Goal: Task Accomplishment & Management: Complete application form

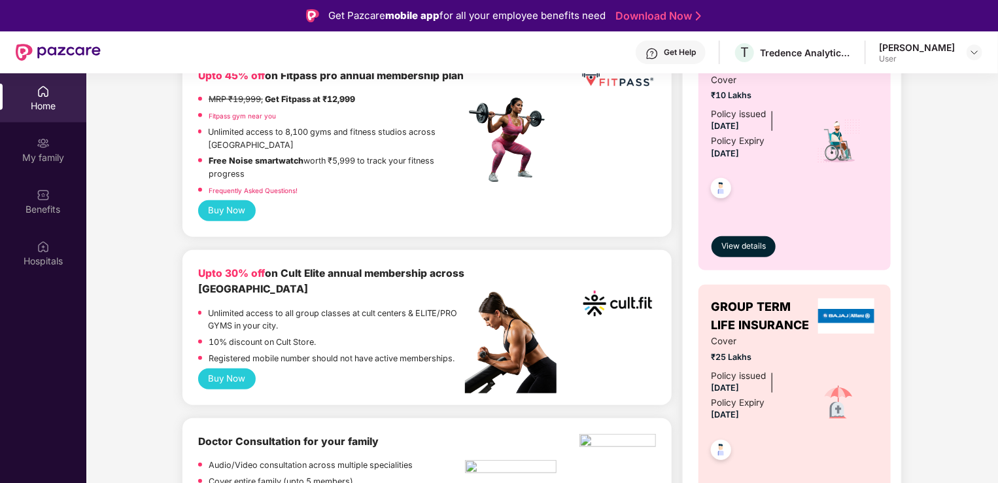
scroll to position [447, 0]
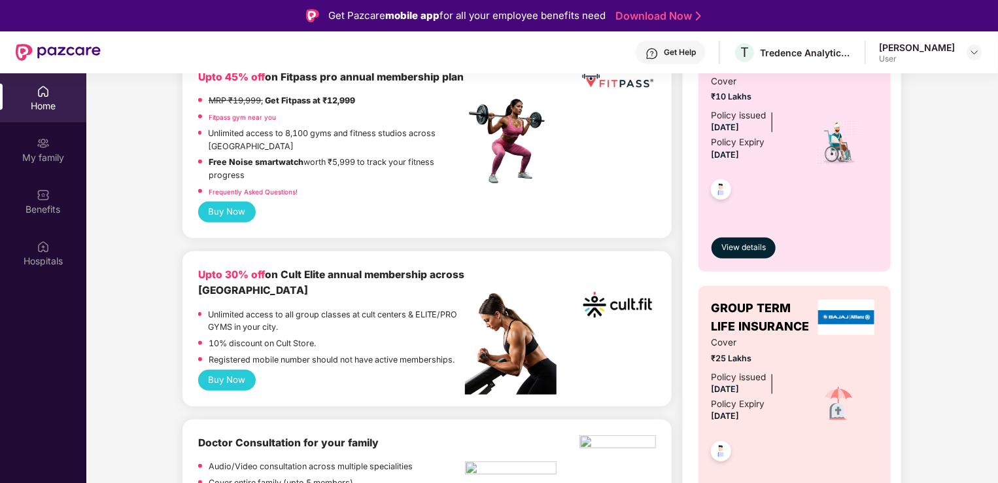
click at [224, 222] on button "Buy Now" at bounding box center [227, 211] width 58 height 21
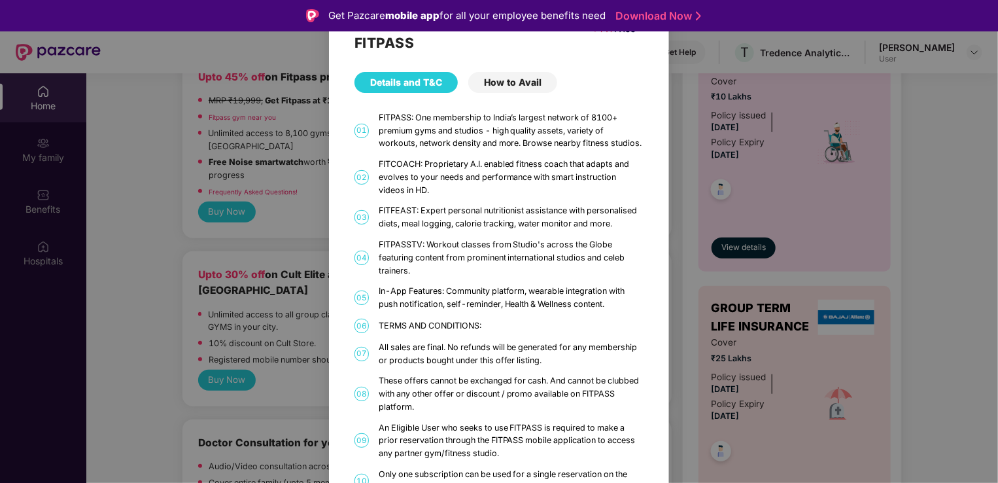
click at [722, 131] on div "FITPASS Details and T&C How to Avail 01 FITPASS: One membership to India’s larg…" at bounding box center [499, 241] width 998 height 483
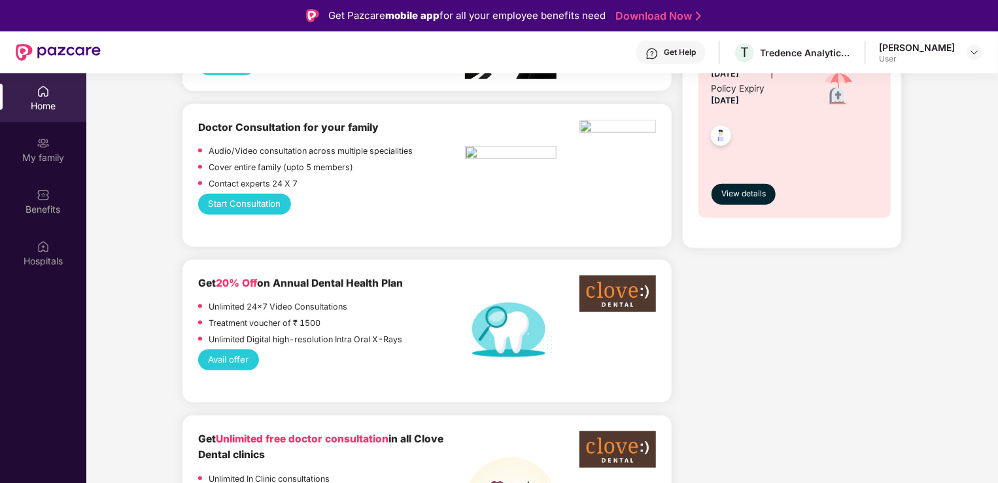
scroll to position [763, 0]
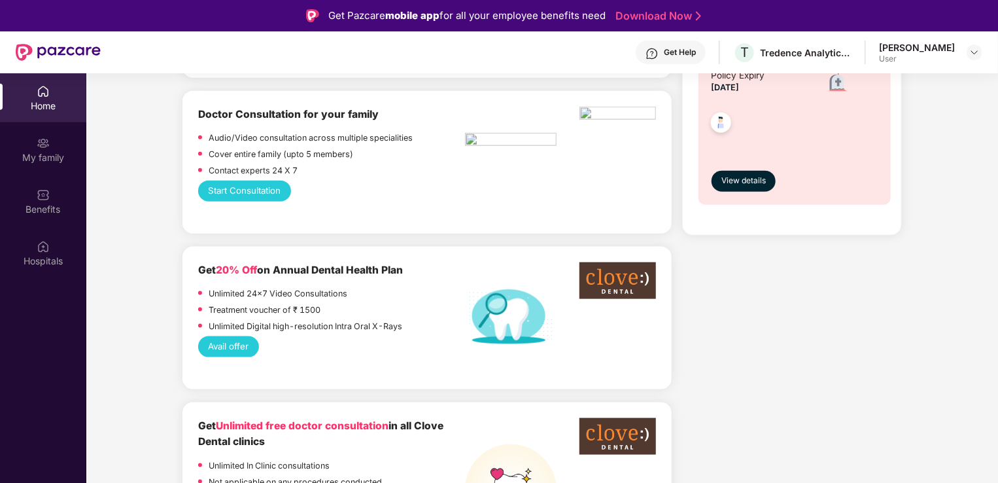
scroll to position [763, 0]
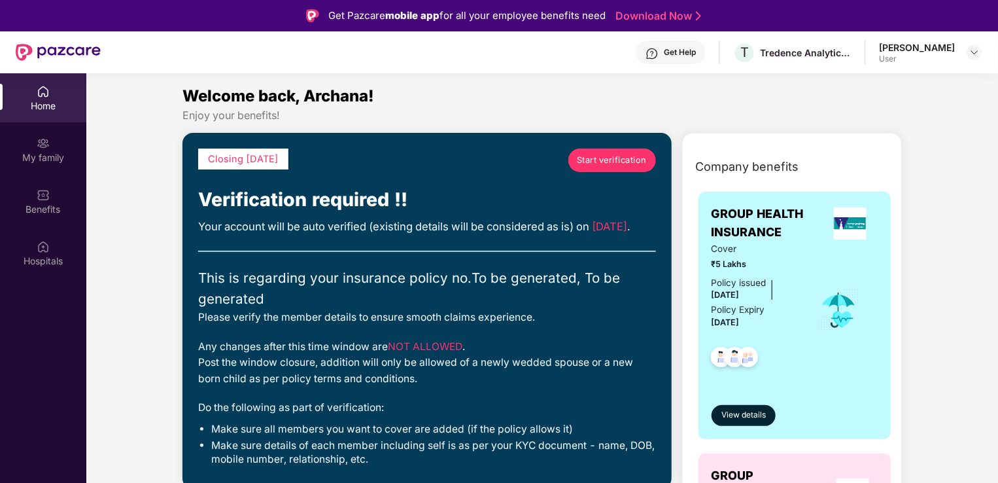
click at [593, 156] on span "Start verification" at bounding box center [612, 160] width 70 height 13
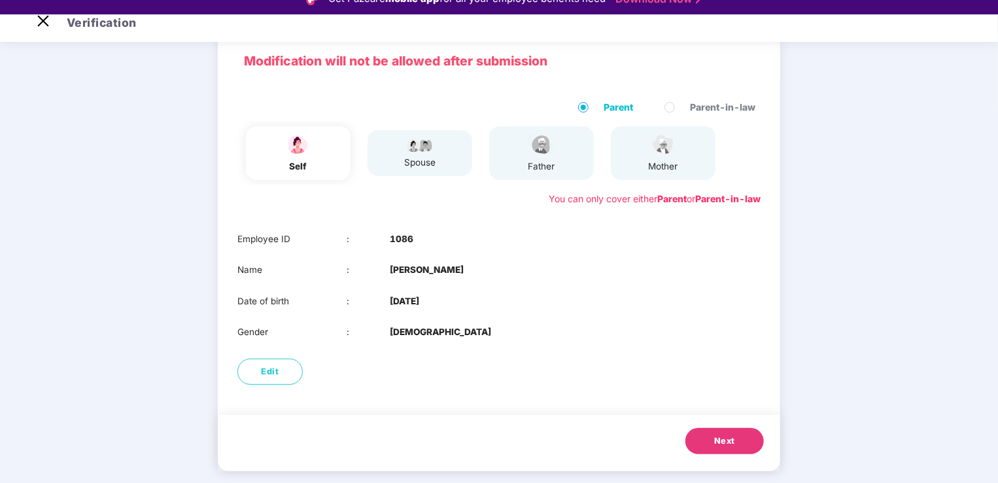
scroll to position [37, 0]
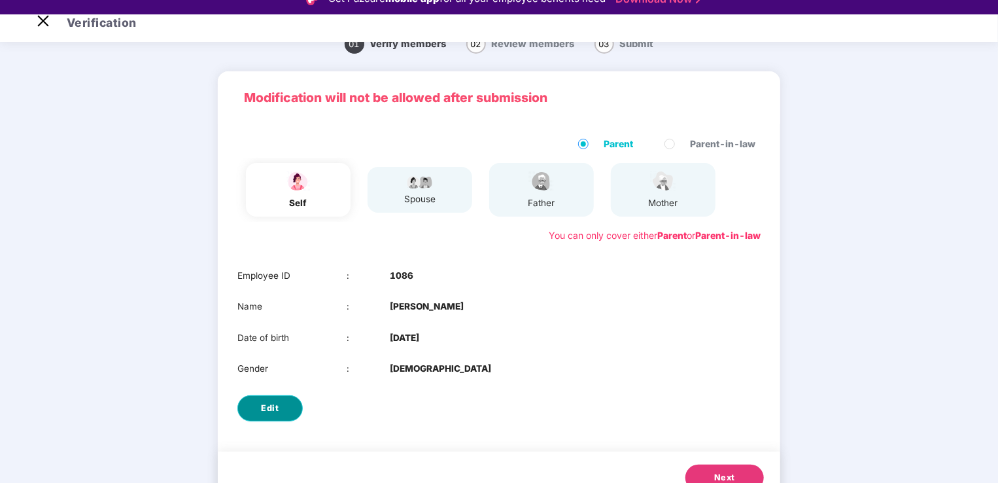
click at [289, 411] on button "Edit" at bounding box center [269, 408] width 65 height 26
select select "******"
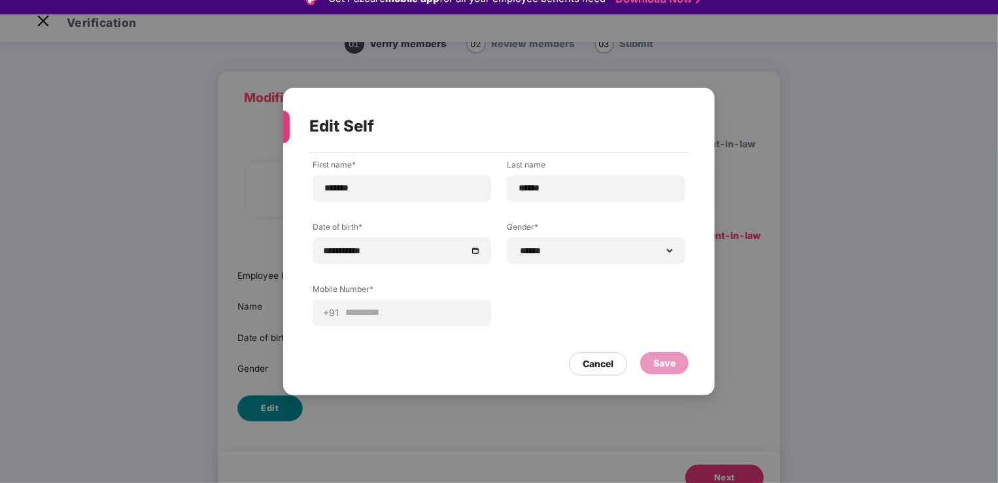
scroll to position [0, 0]
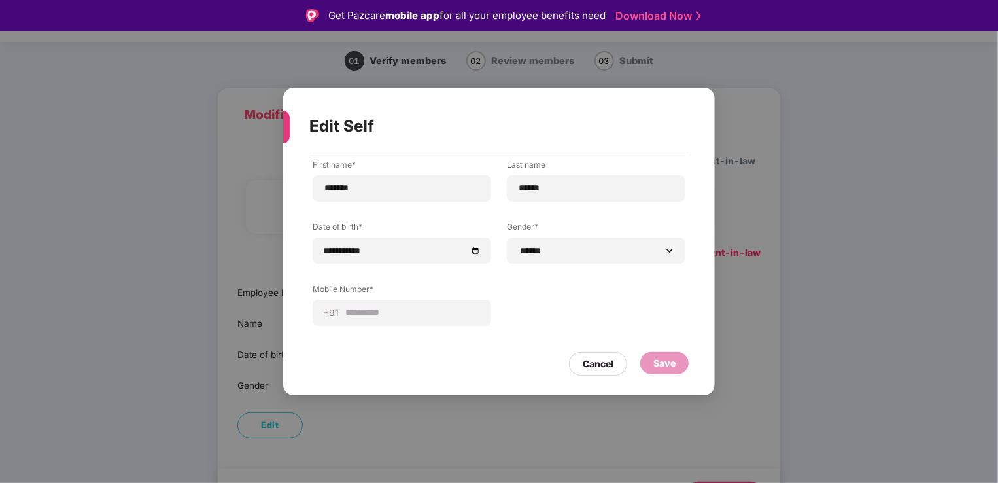
click at [595, 376] on div "**********" at bounding box center [499, 267] width 432 height 230
click at [597, 371] on div "Cancel" at bounding box center [598, 364] width 58 height 24
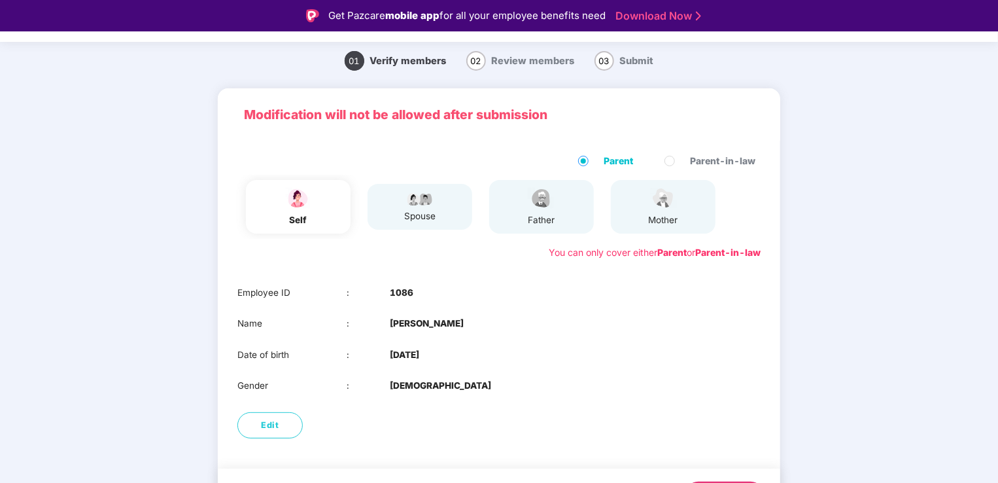
scroll to position [73, 0]
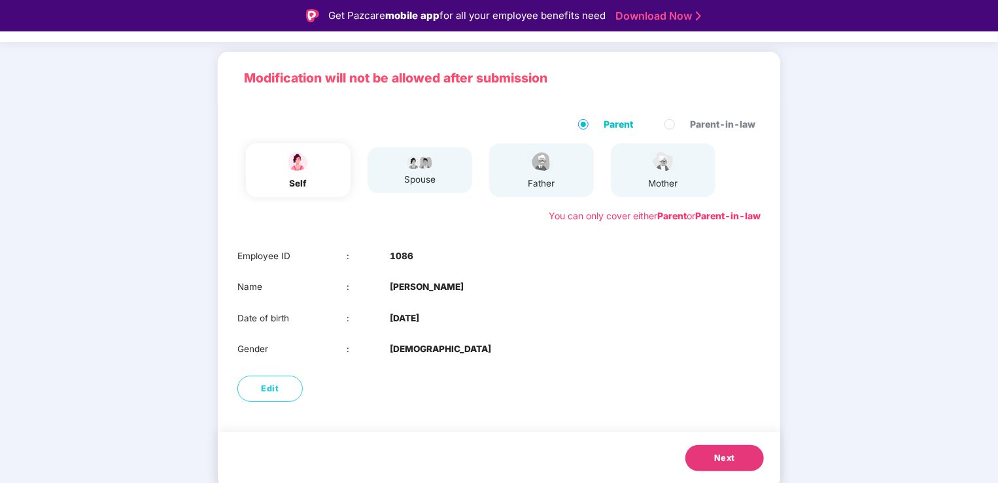
click at [714, 447] on button "Next" at bounding box center [724, 458] width 78 height 26
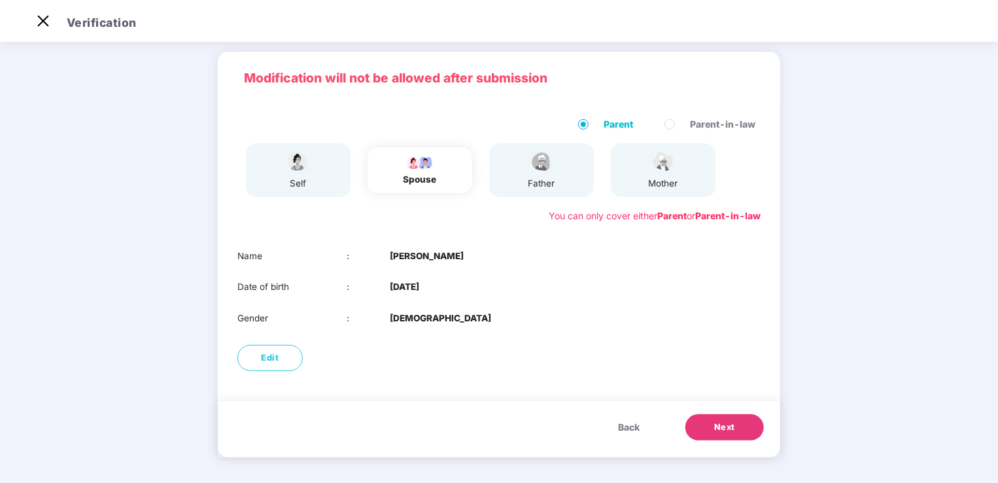
click at [715, 431] on span "Next" at bounding box center [724, 427] width 21 height 13
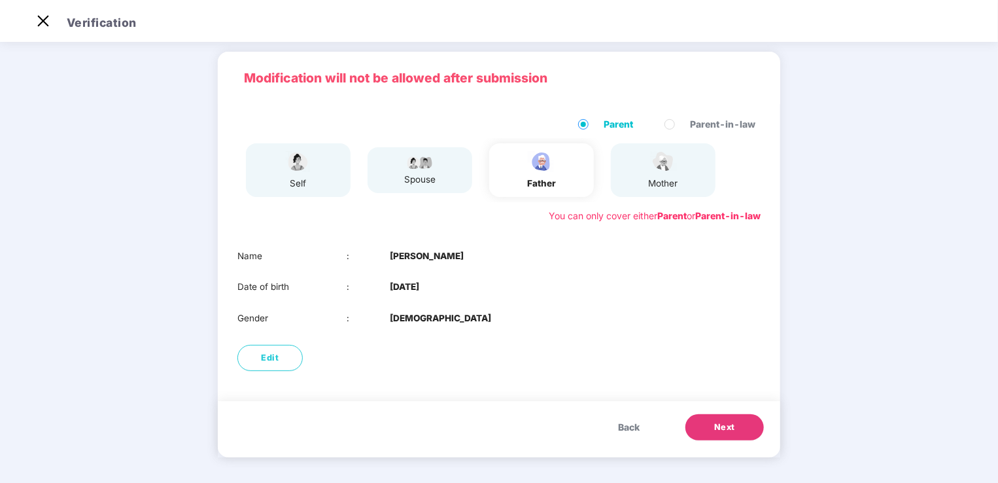
click at [715, 431] on span "Next" at bounding box center [724, 427] width 21 height 13
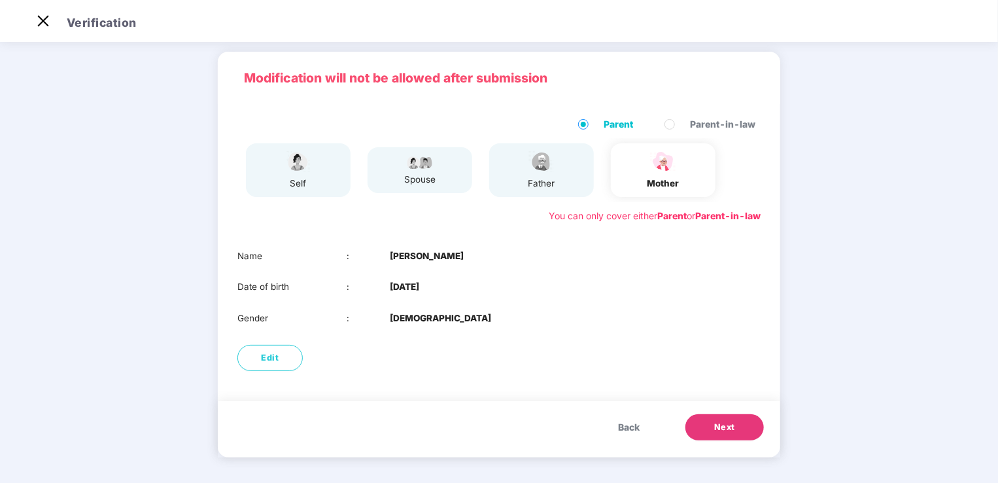
click at [715, 431] on span "Next" at bounding box center [724, 427] width 21 height 13
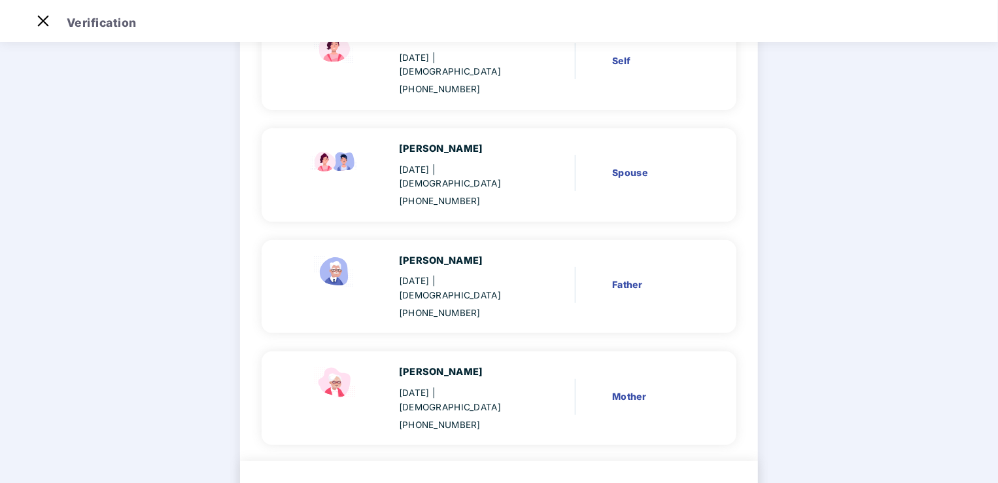
scroll to position [173, 0]
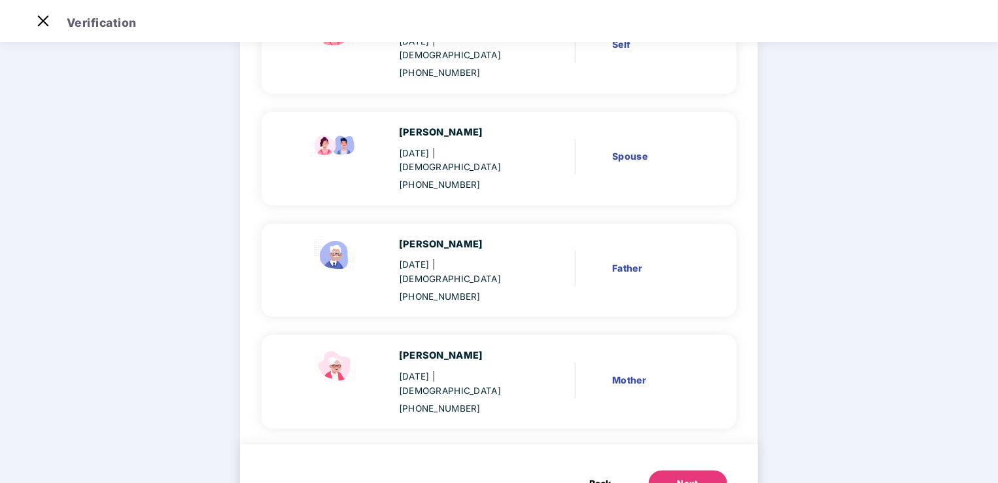
click at [695, 470] on button "Next" at bounding box center [688, 483] width 78 height 26
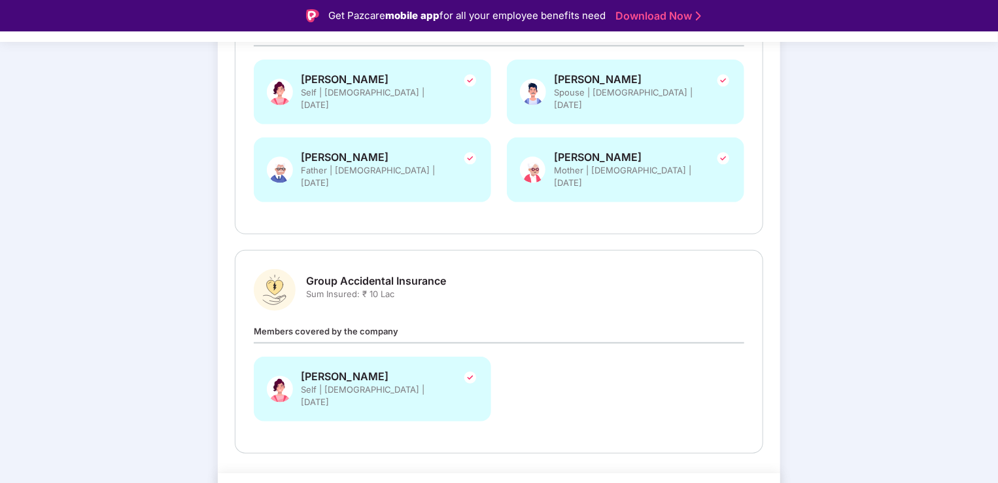
scroll to position [275, 0]
drag, startPoint x: 704, startPoint y: 459, endPoint x: 693, endPoint y: 462, distance: 10.8
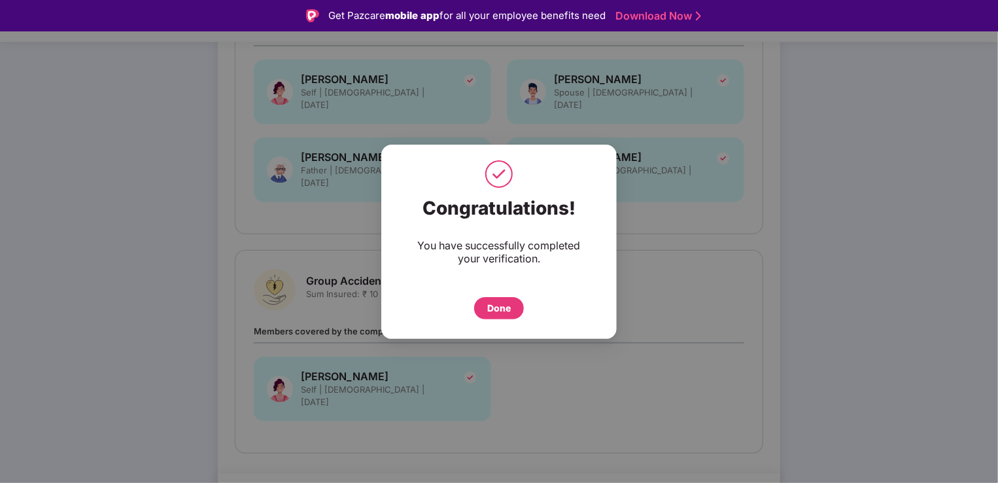
click at [501, 302] on div "Done" at bounding box center [499, 308] width 24 height 14
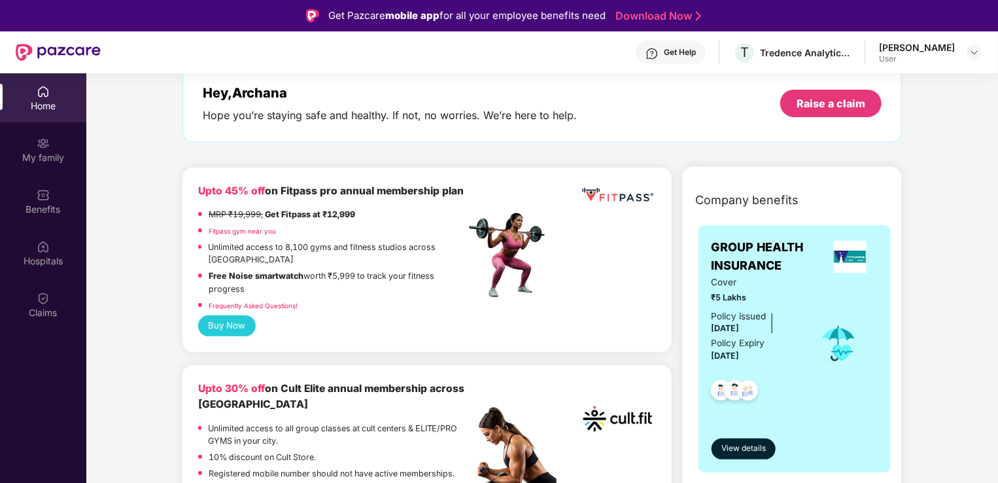
scroll to position [86, 0]
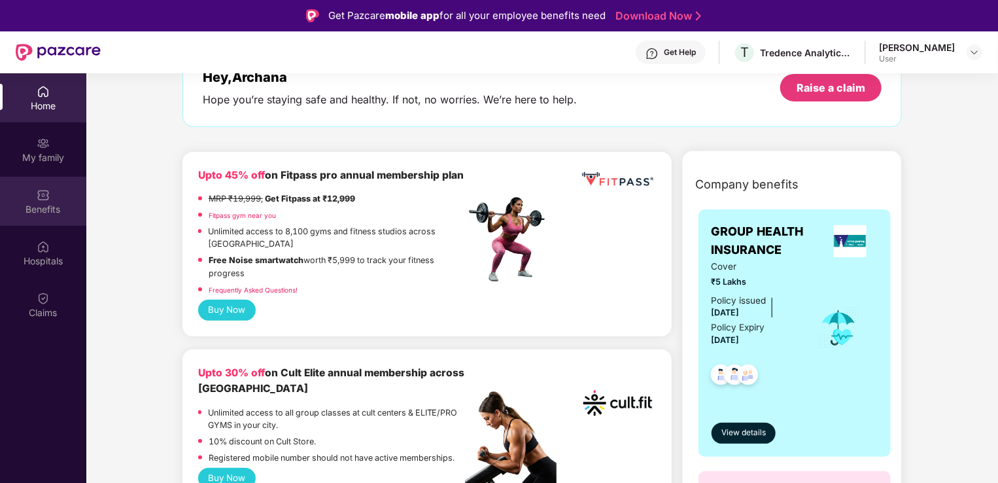
click at [53, 195] on div "Benefits" at bounding box center [43, 201] width 86 height 49
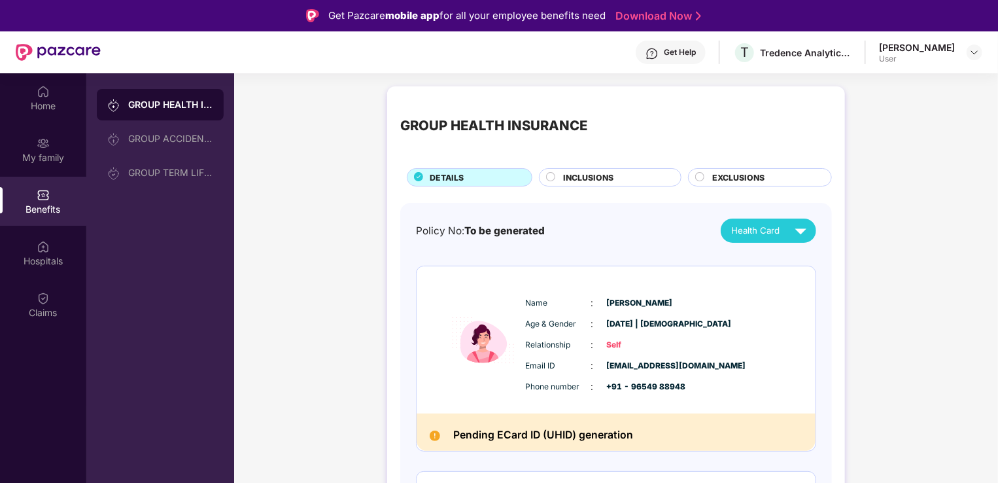
click at [599, 178] on span "INCLUSIONS" at bounding box center [589, 177] width 50 height 12
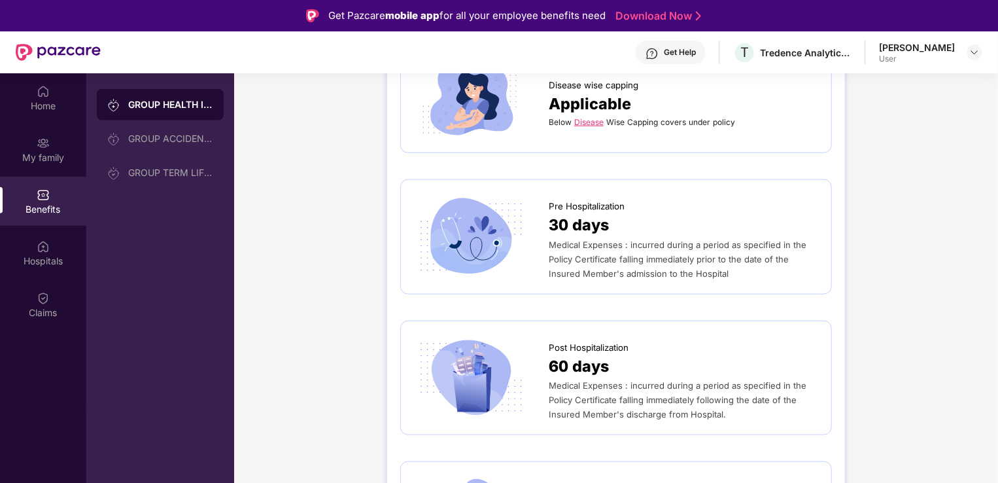
scroll to position [638, 0]
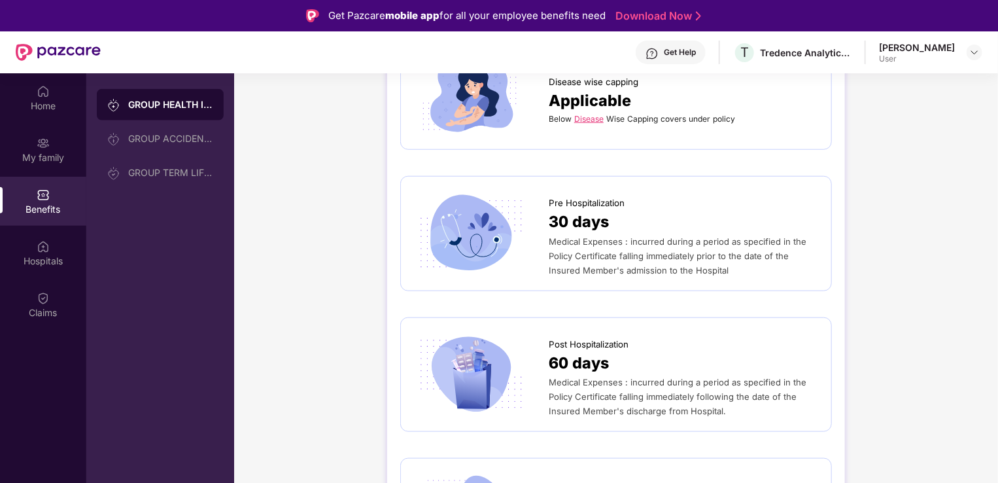
click at [591, 114] on link "Disease" at bounding box center [588, 119] width 29 height 10
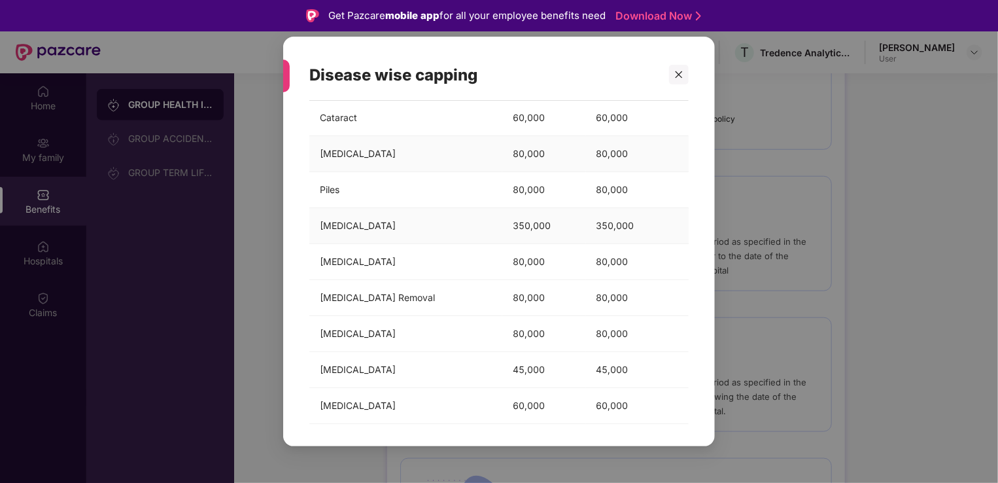
scroll to position [82, 0]
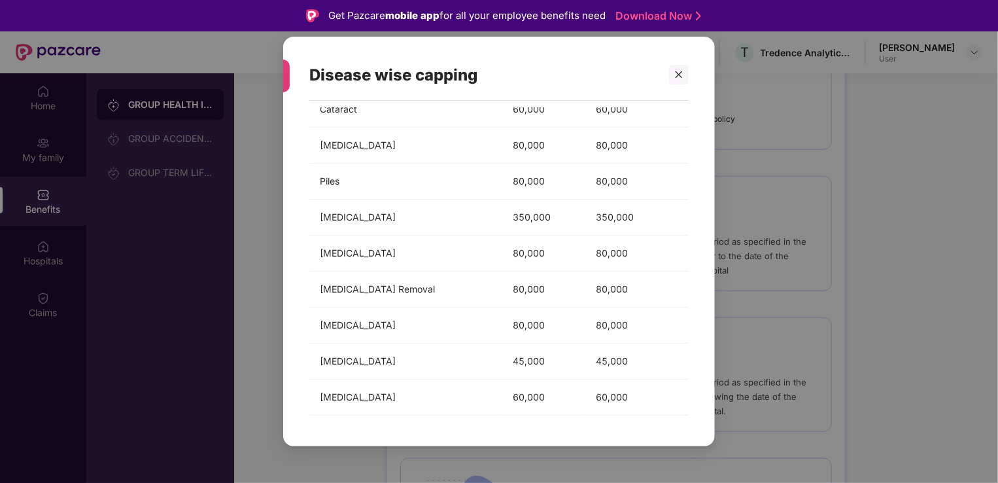
click at [791, 277] on div "Disease wise capping Below Disease Wise Capping covers under policy Diseases Me…" at bounding box center [499, 241] width 998 height 483
drag, startPoint x: 791, startPoint y: 277, endPoint x: 678, endPoint y: 74, distance: 232.2
click at [678, 74] on div "Disease wise capping Below Disease Wise Capping covers under policy Diseases Me…" at bounding box center [499, 241] width 998 height 483
click at [678, 74] on icon "close" at bounding box center [679, 74] width 7 height 7
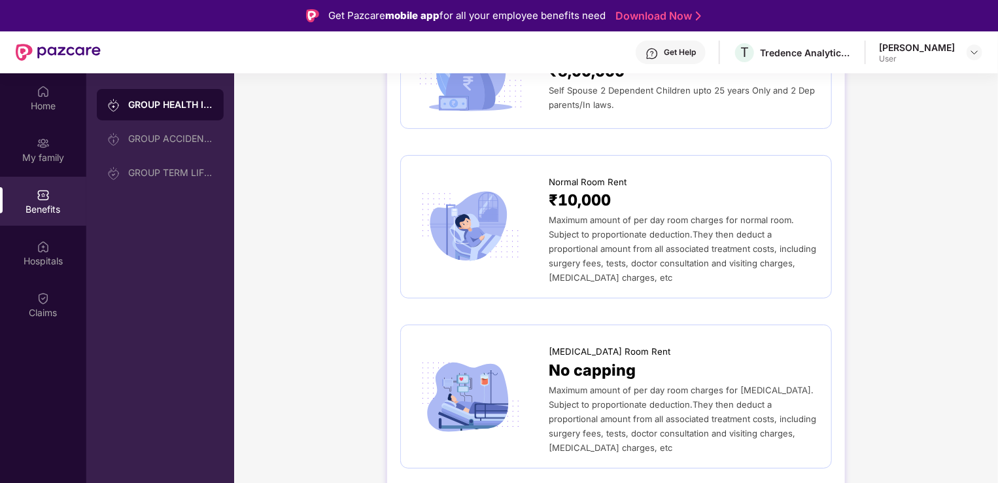
scroll to position [0, 0]
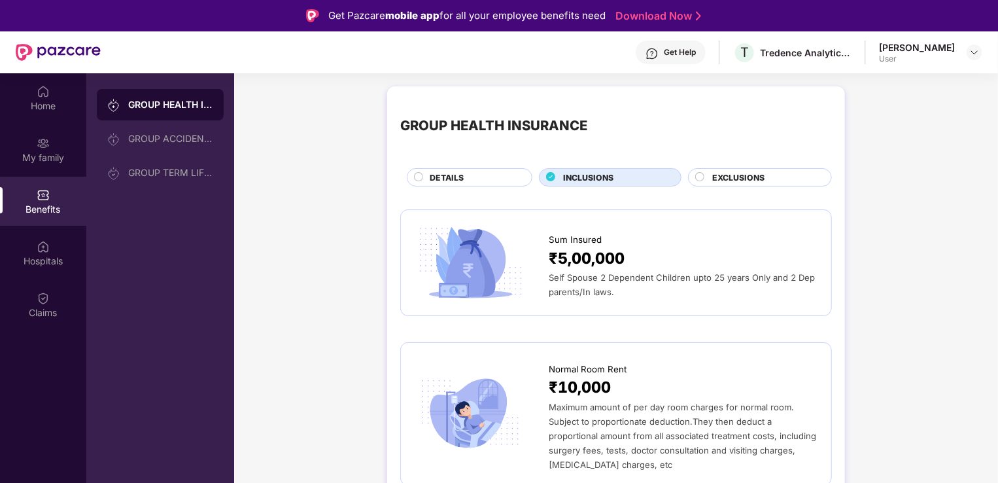
click at [751, 171] on span "EXCLUSIONS" at bounding box center [738, 177] width 52 height 12
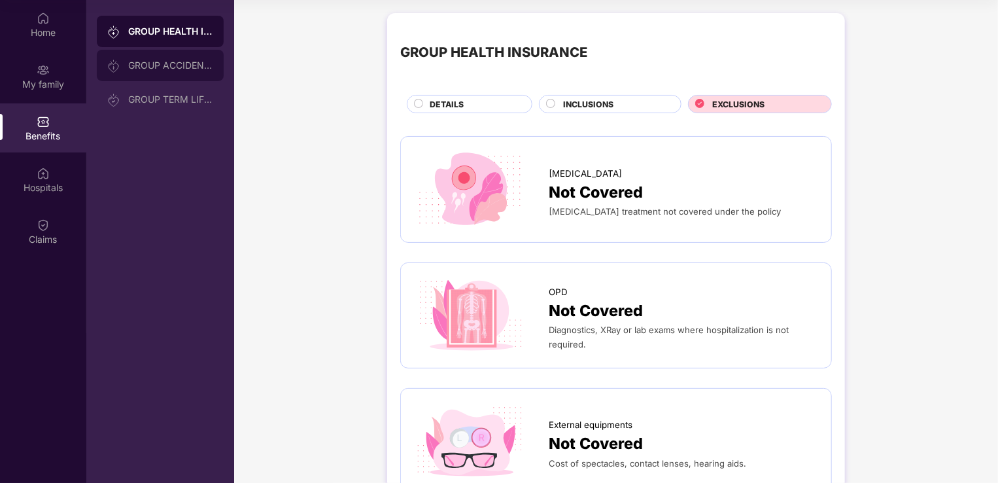
click at [170, 73] on div "GROUP ACCIDENTAL INSURANCE" at bounding box center [160, 65] width 127 height 31
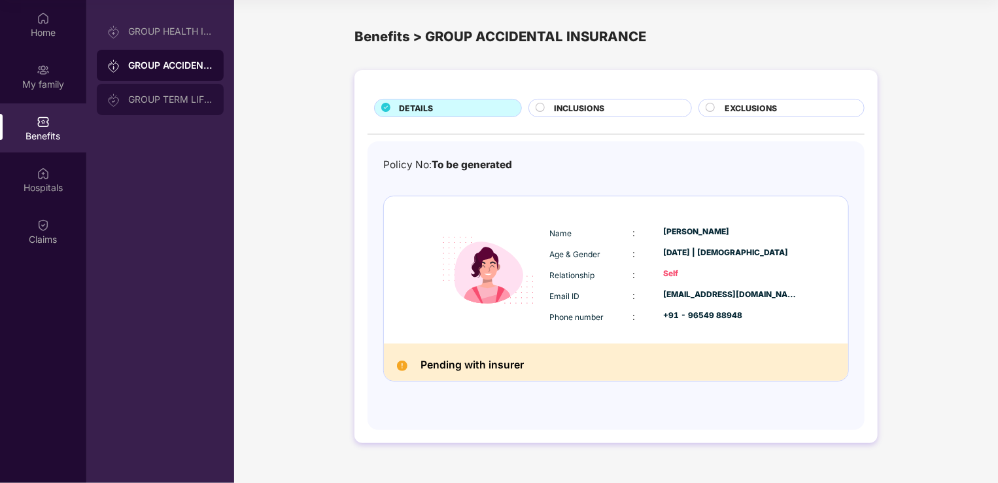
click at [178, 98] on div "GROUP TERM LIFE INSURANCE" at bounding box center [170, 99] width 85 height 10
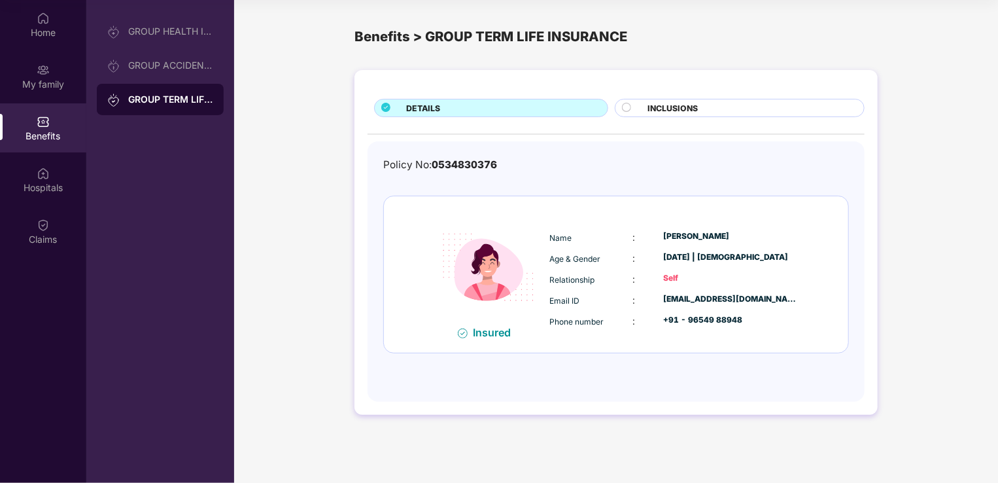
click at [676, 101] on div "INCLUSIONS" at bounding box center [740, 108] width 251 height 18
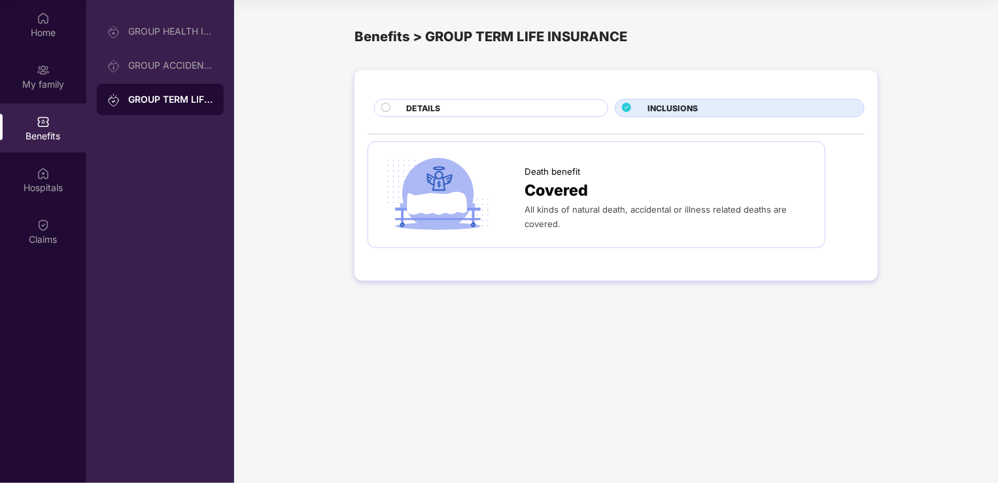
click at [680, 102] on span "INCLUSIONS" at bounding box center [673, 108] width 50 height 12
click at [48, 177] on img at bounding box center [43, 173] width 13 height 13
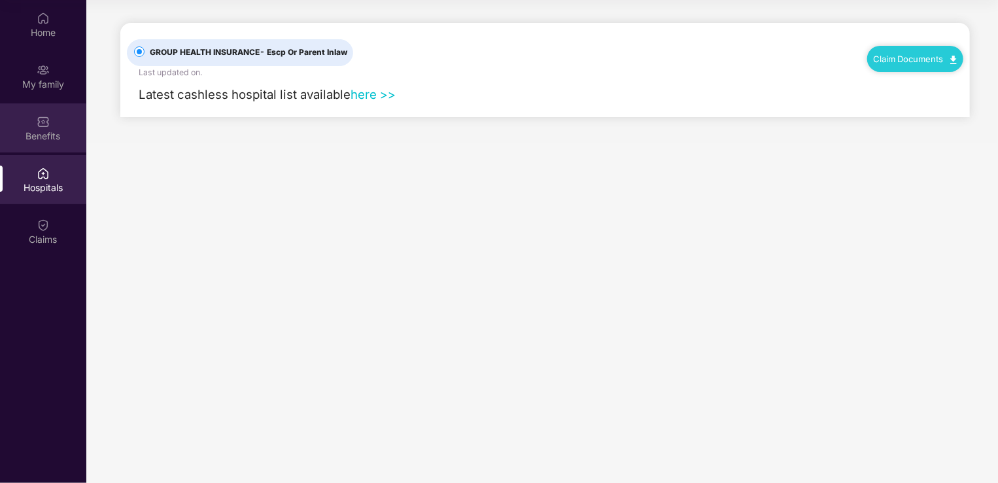
click at [39, 130] on div "Benefits" at bounding box center [43, 136] width 86 height 13
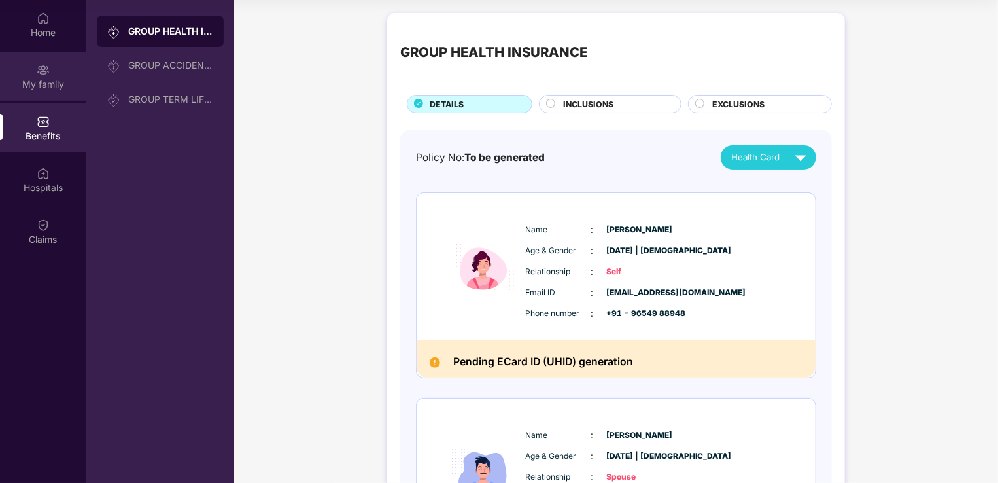
click at [41, 69] on img at bounding box center [43, 69] width 13 height 13
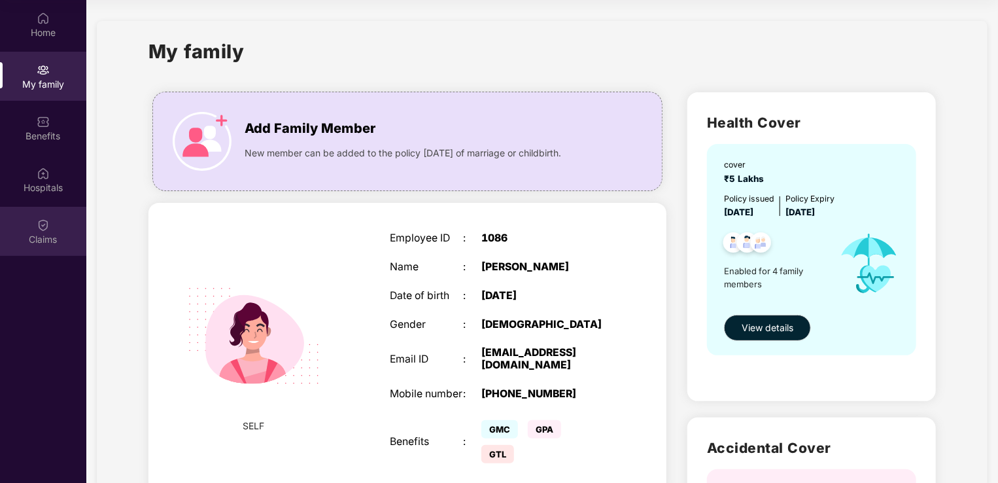
click at [47, 228] on img at bounding box center [43, 224] width 13 height 13
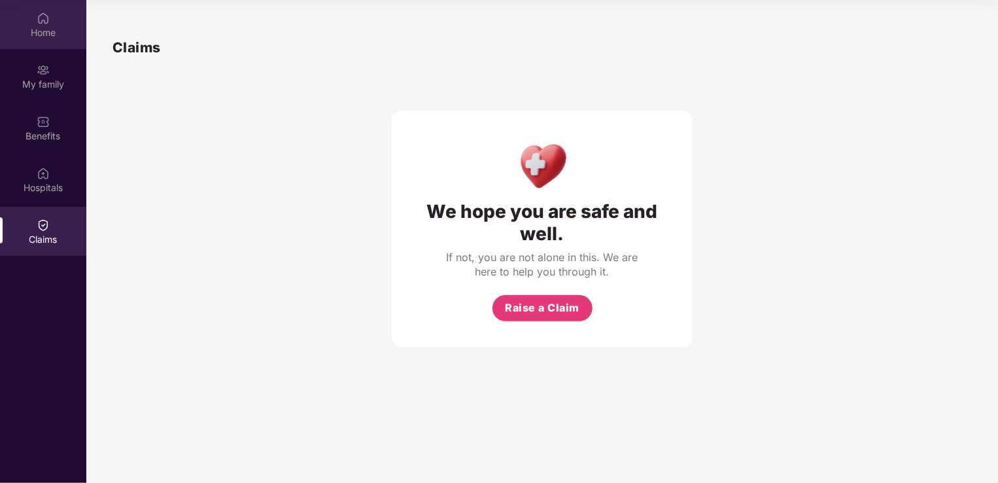
click at [39, 36] on div "Home" at bounding box center [43, 32] width 86 height 13
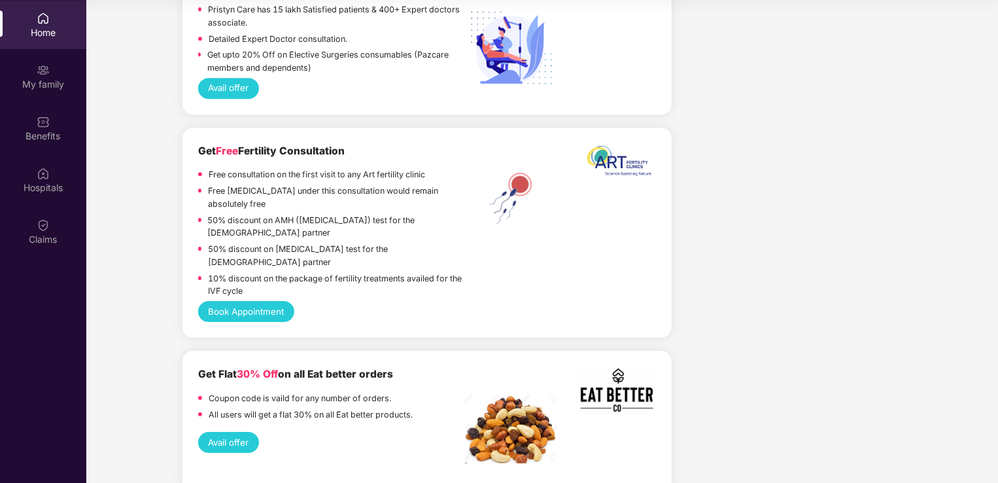
scroll to position [1990, 0]
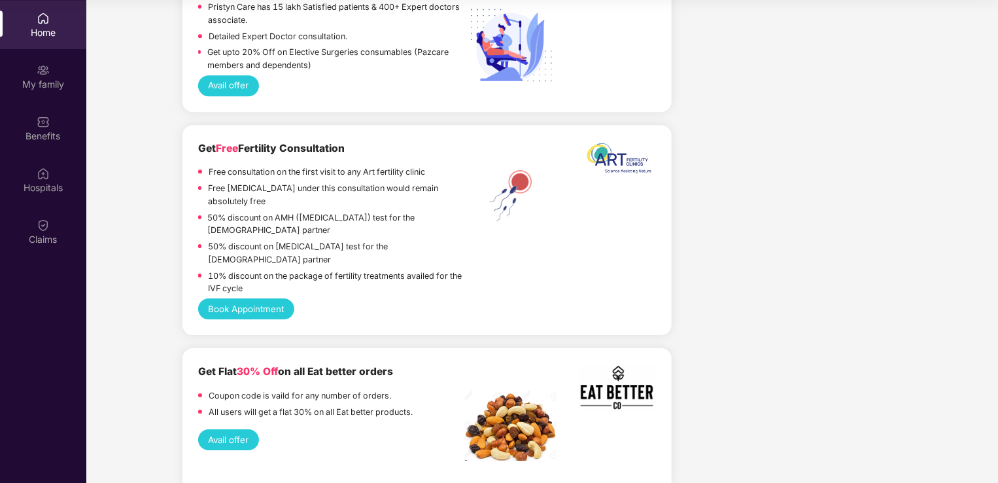
click at [257, 312] on button "Book Appointment" at bounding box center [246, 308] width 96 height 21
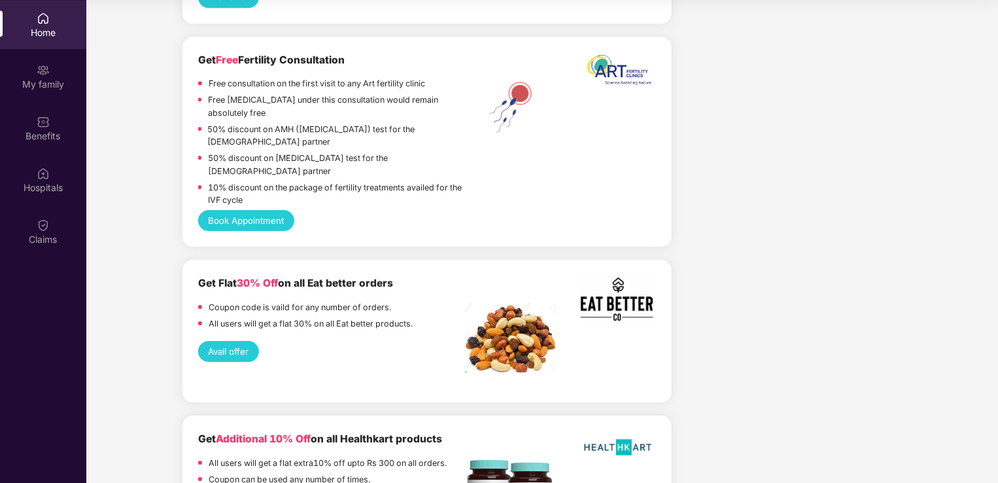
scroll to position [2148, 0]
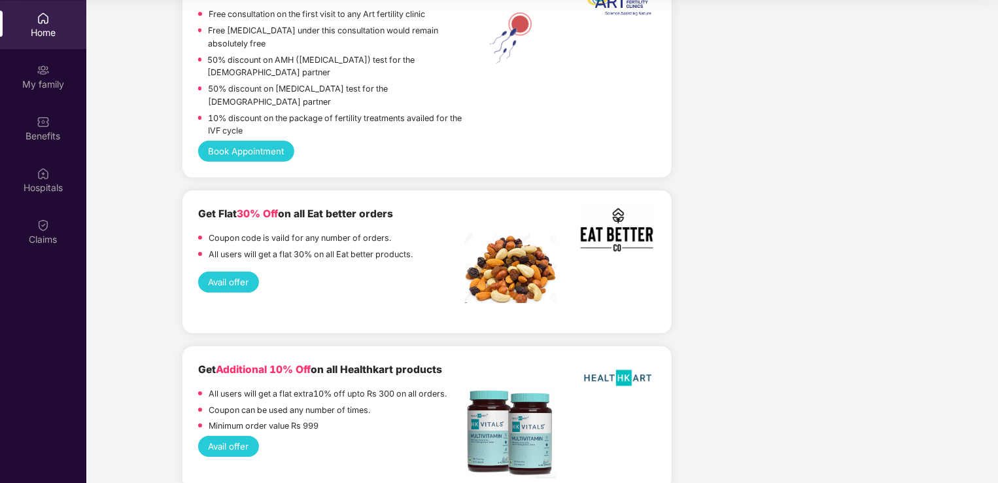
click at [232, 286] on button "Avail offer" at bounding box center [228, 281] width 61 height 21
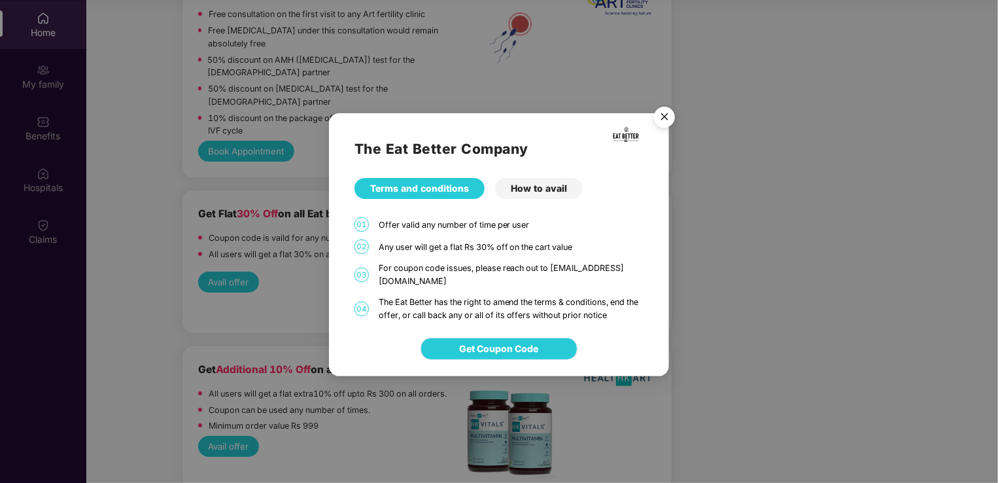
click at [503, 347] on span "Get Coupon Code" at bounding box center [499, 348] width 79 height 14
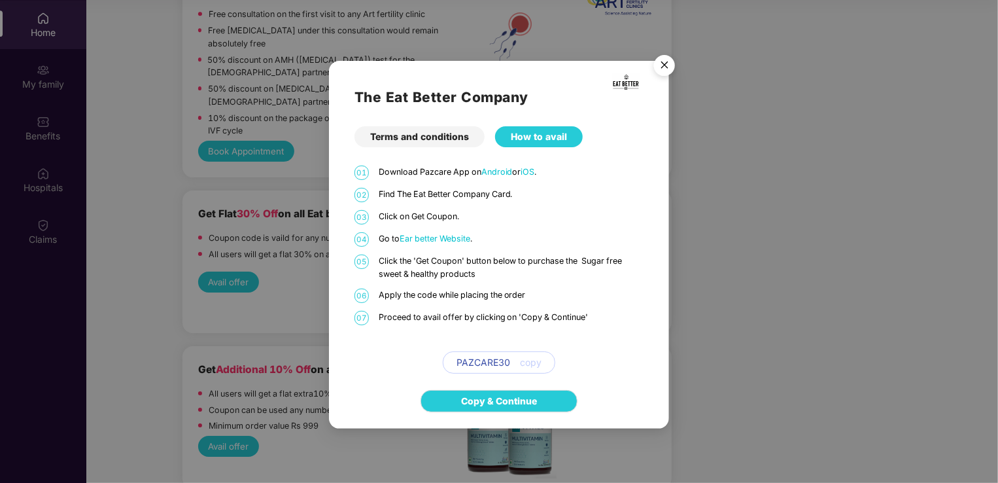
click at [664, 70] on img "Close" at bounding box center [664, 67] width 37 height 37
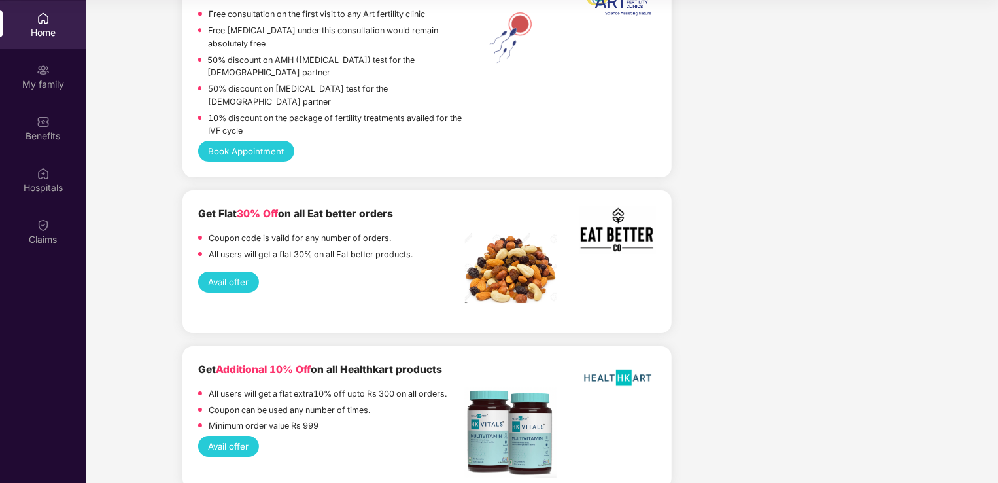
click at [232, 452] on button "Avail offer" at bounding box center [228, 446] width 61 height 21
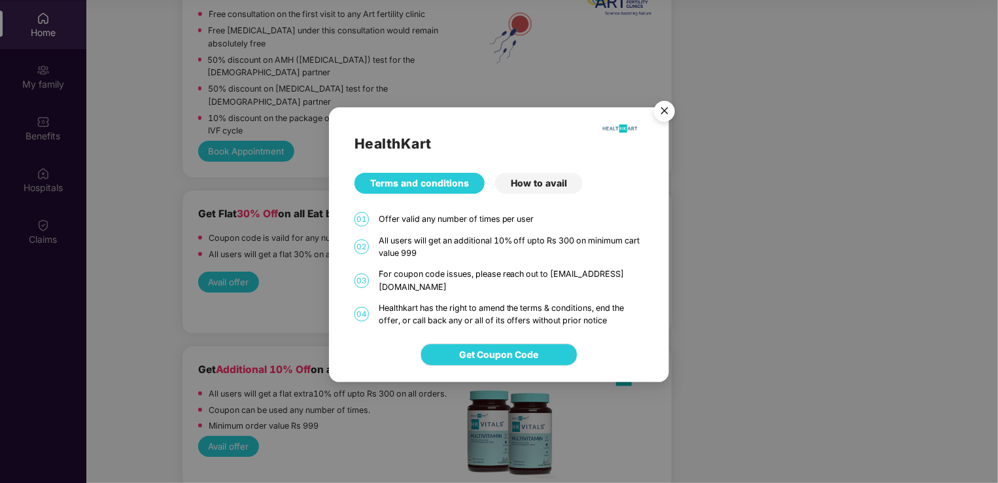
click at [540, 192] on div "How to avail" at bounding box center [539, 183] width 88 height 21
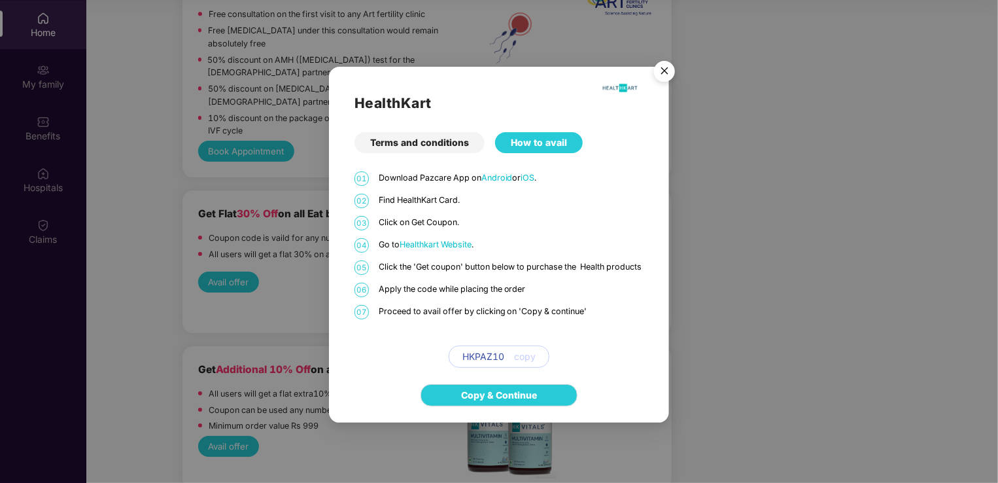
click at [666, 64] on img "Close" at bounding box center [664, 73] width 37 height 37
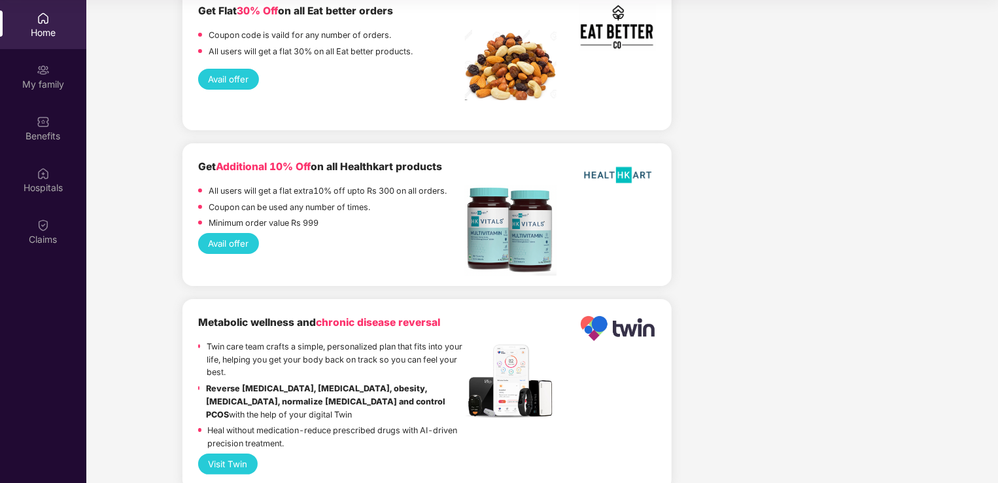
scroll to position [2344, 0]
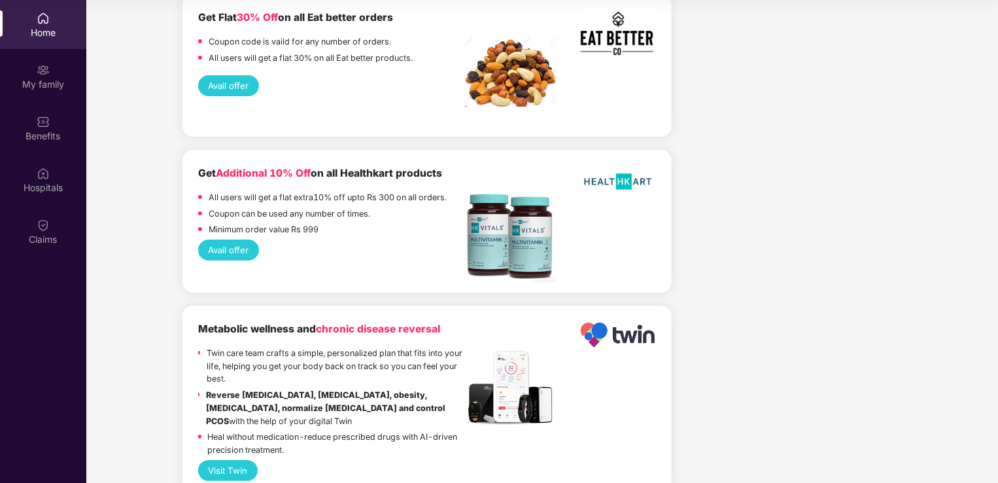
click at [229, 470] on button "Visit Twin" at bounding box center [228, 470] width 60 height 21
click at [38, 177] on img at bounding box center [43, 173] width 13 height 13
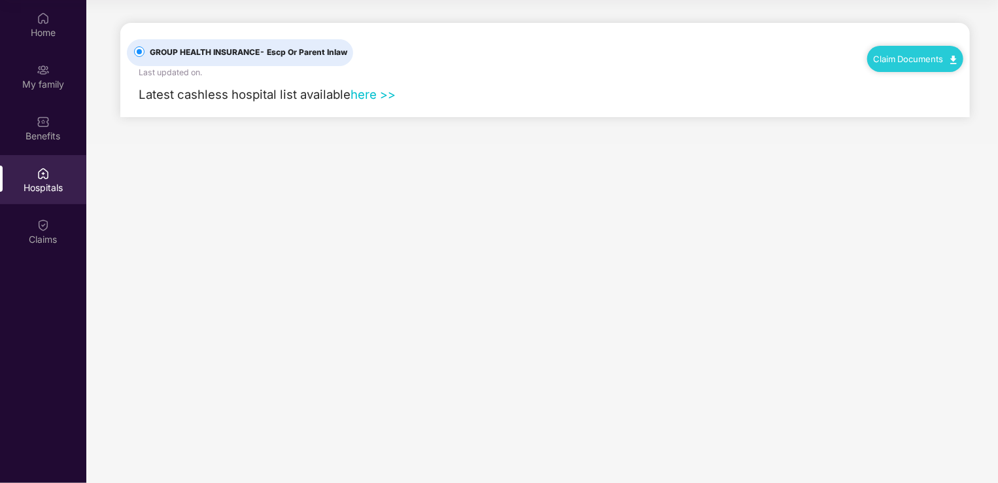
click at [363, 95] on link "here >>" at bounding box center [373, 94] width 45 height 14
